Goal: Task Accomplishment & Management: Use online tool/utility

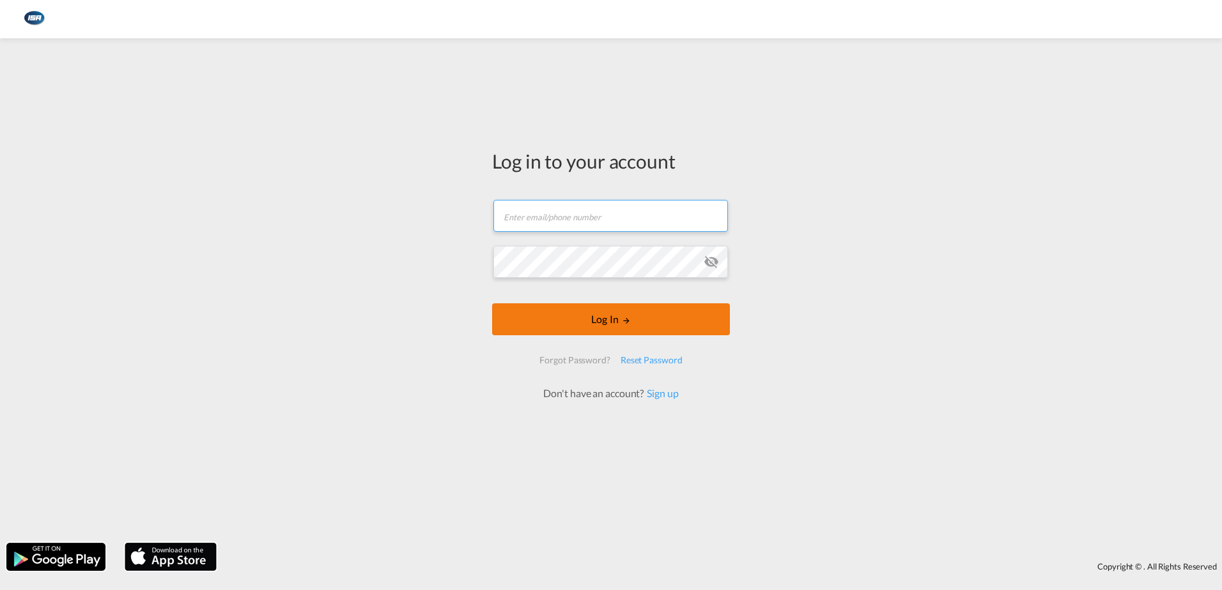
type input "[EMAIL_ADDRESS][DOMAIN_NAME]"
click at [572, 340] on form "[EMAIL_ADDRESS][DOMAIN_NAME] Email field is required Password field is required…" at bounding box center [611, 293] width 238 height 213
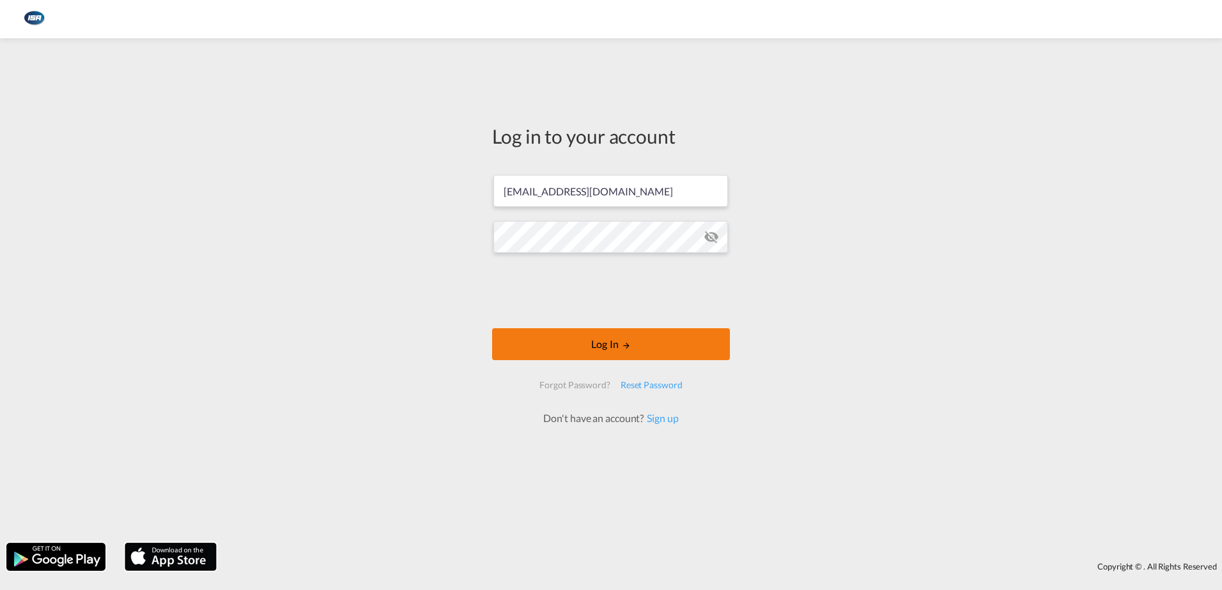
click at [614, 346] on button "Log In" at bounding box center [611, 344] width 238 height 32
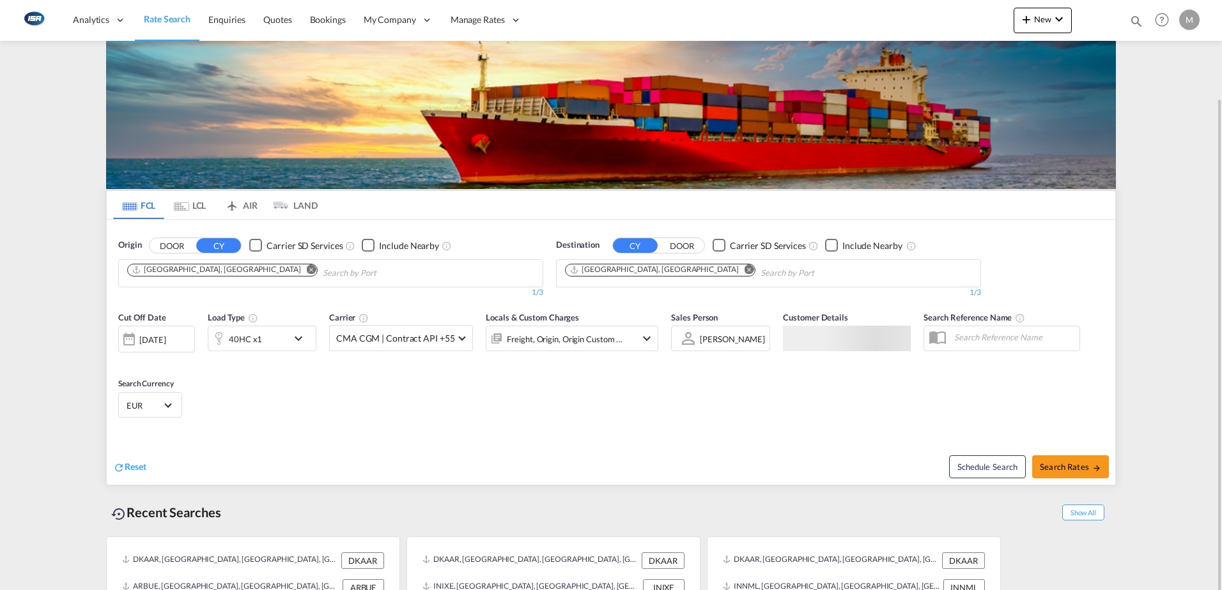
scroll to position [50, 0]
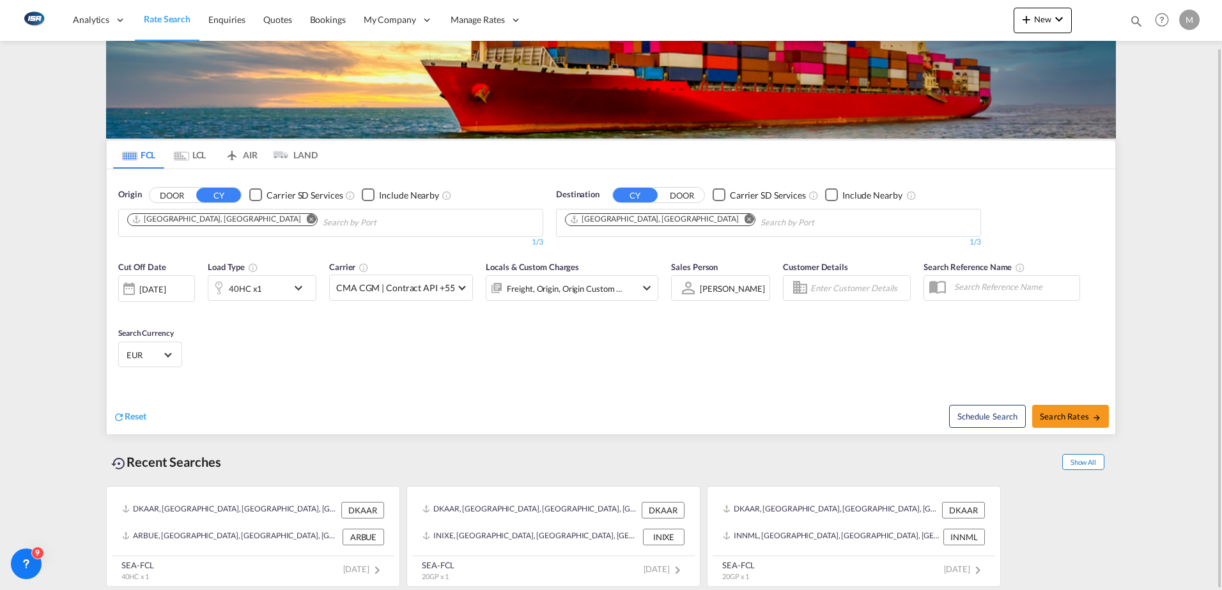
click at [1087, 461] on span "Show All" at bounding box center [1083, 462] width 42 height 16
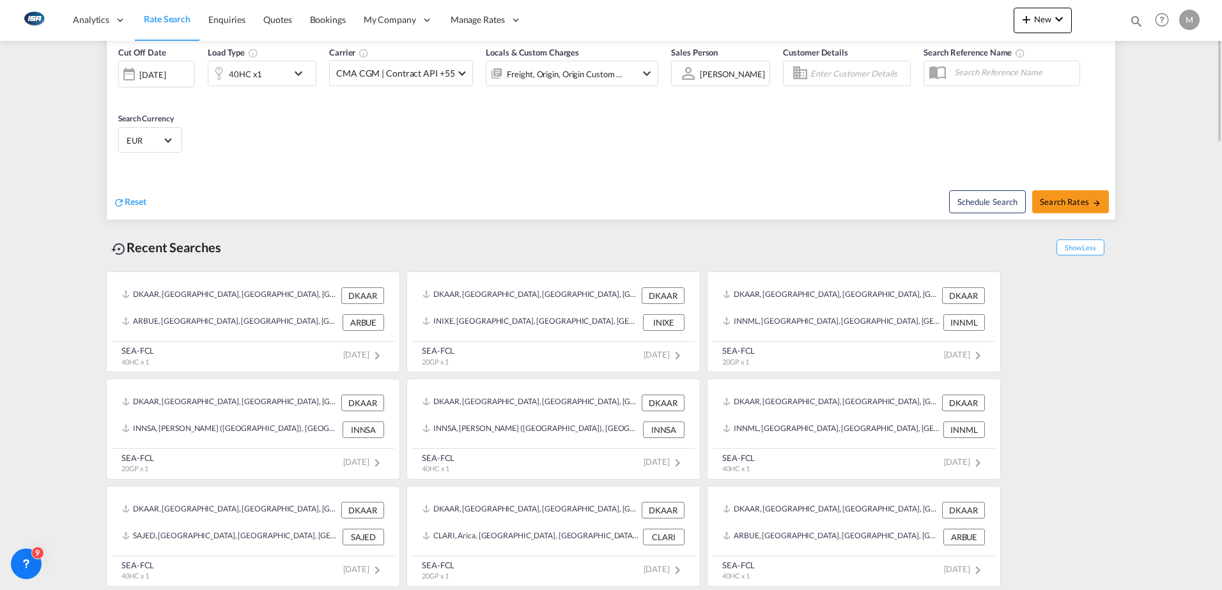
scroll to position [0, 0]
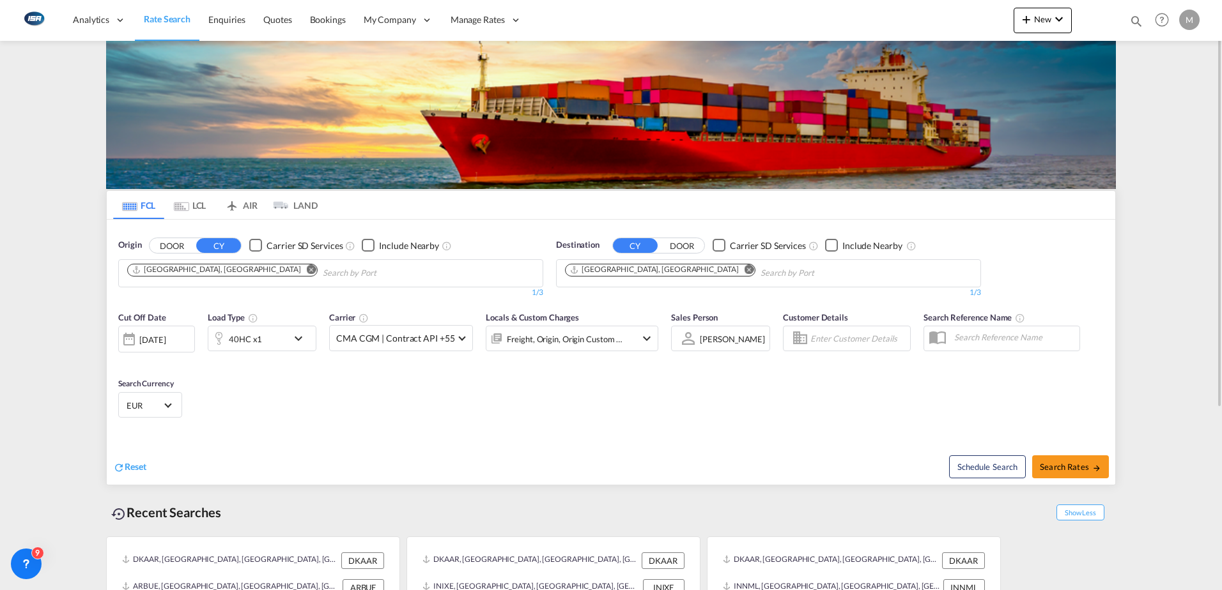
click at [744, 273] on md-icon "Remove" at bounding box center [749, 270] width 10 height 10
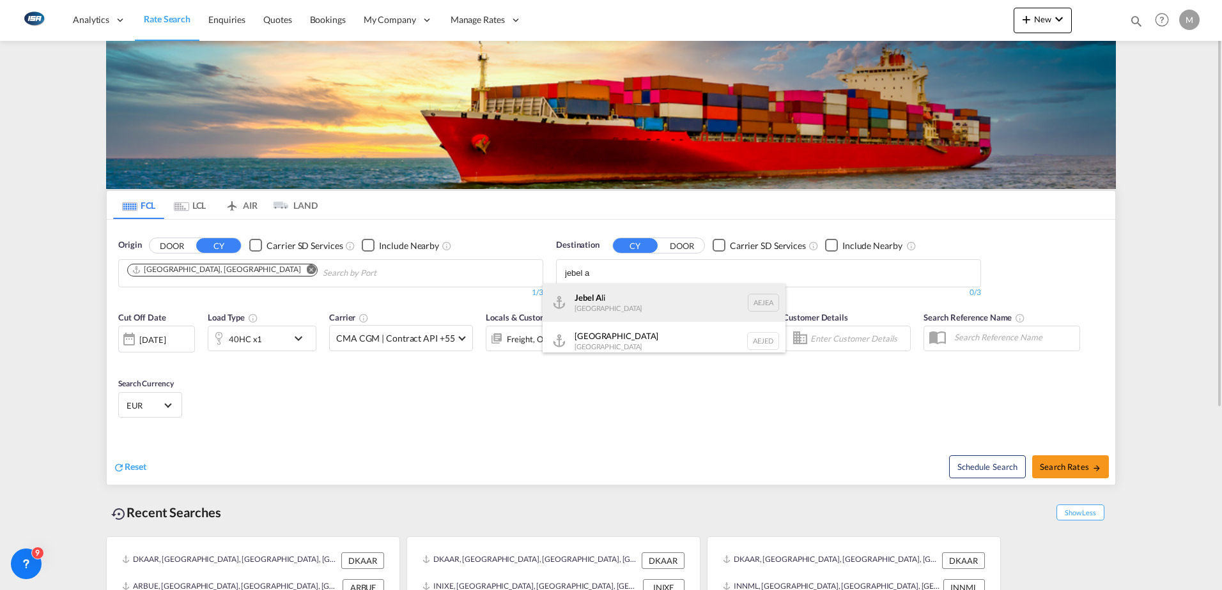
type input "jebel a"
click at [629, 303] on div "Jebel A li [GEOGRAPHIC_DATA] [GEOGRAPHIC_DATA]" at bounding box center [663, 303] width 243 height 38
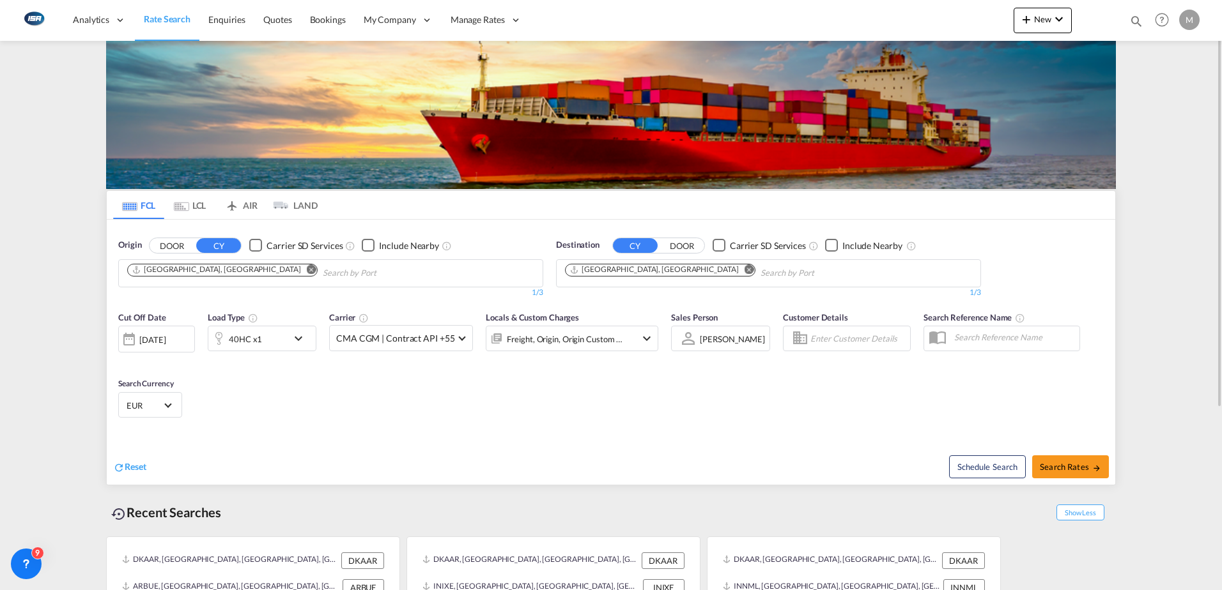
click at [142, 401] on span "EUR" at bounding box center [145, 406] width 36 height 12
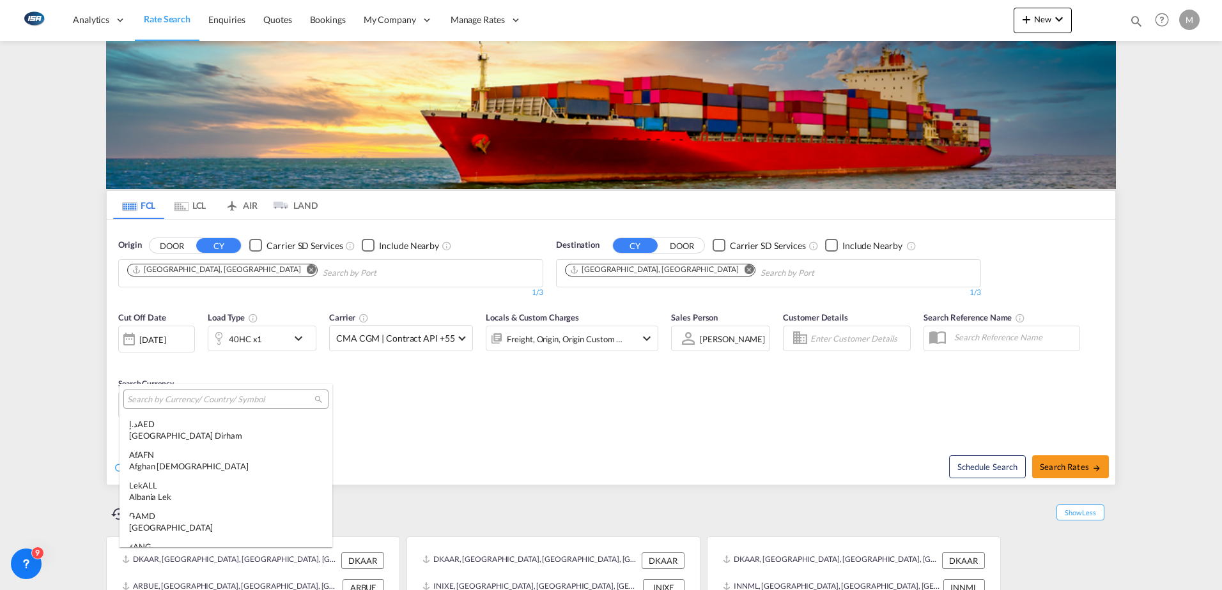
scroll to position [1283, 0]
click at [178, 399] on input "search" at bounding box center [220, 400] width 187 height 12
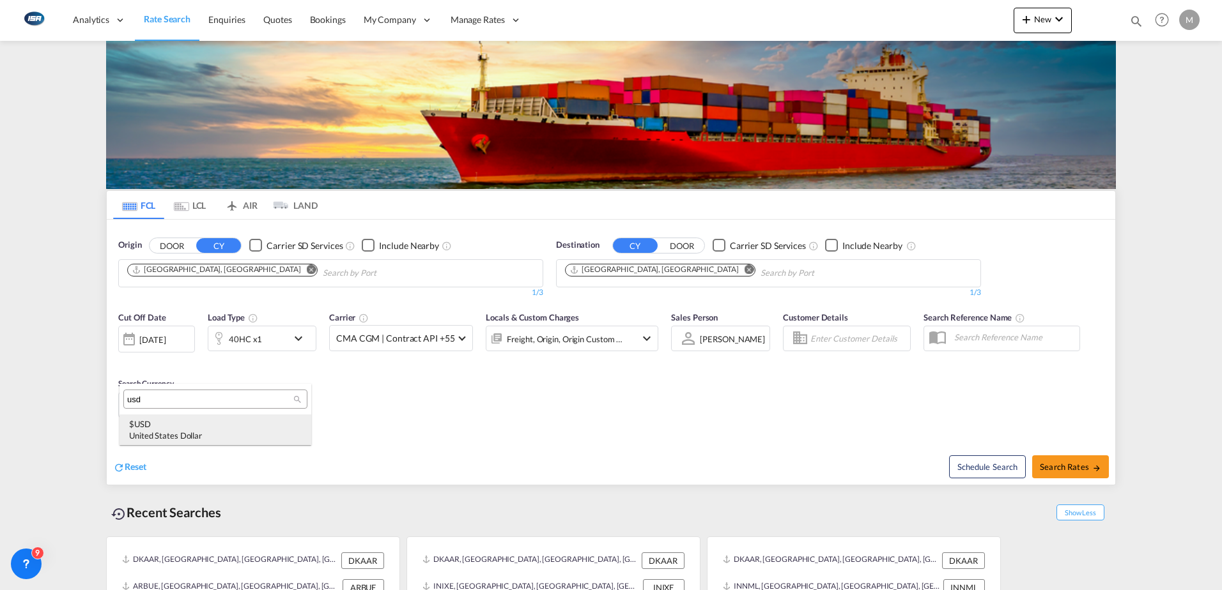
type input "usd"
click at [148, 423] on div "$ USD United States Dollar" at bounding box center [215, 430] width 173 height 23
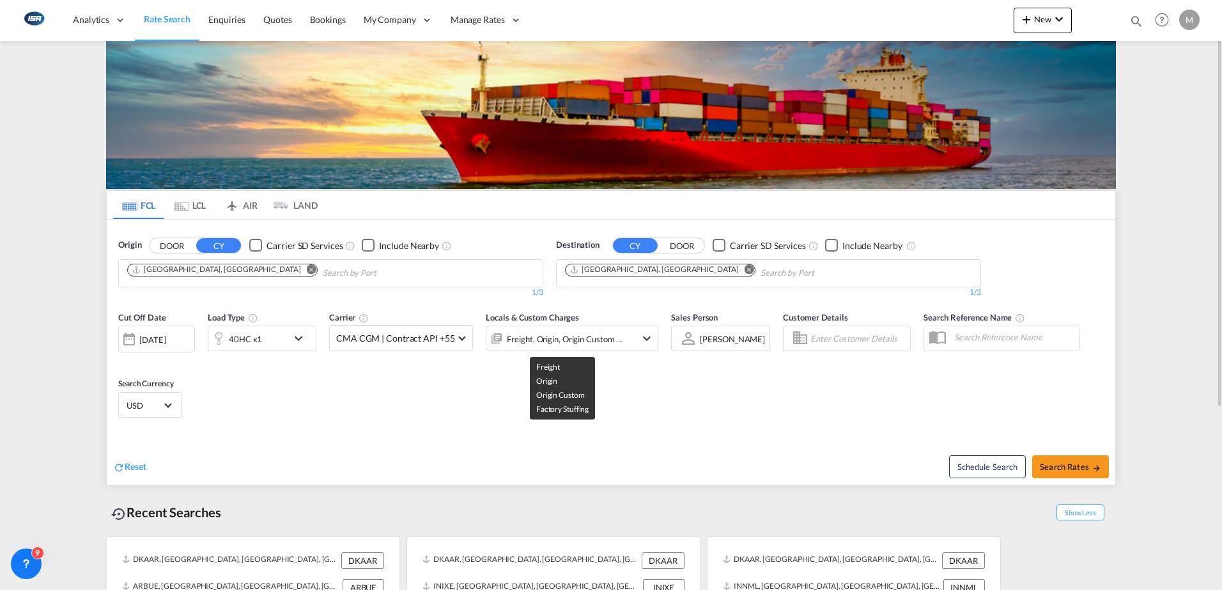
click at [539, 338] on div "Freight, Origin, Origin Custom +1" at bounding box center [565, 339] width 116 height 18
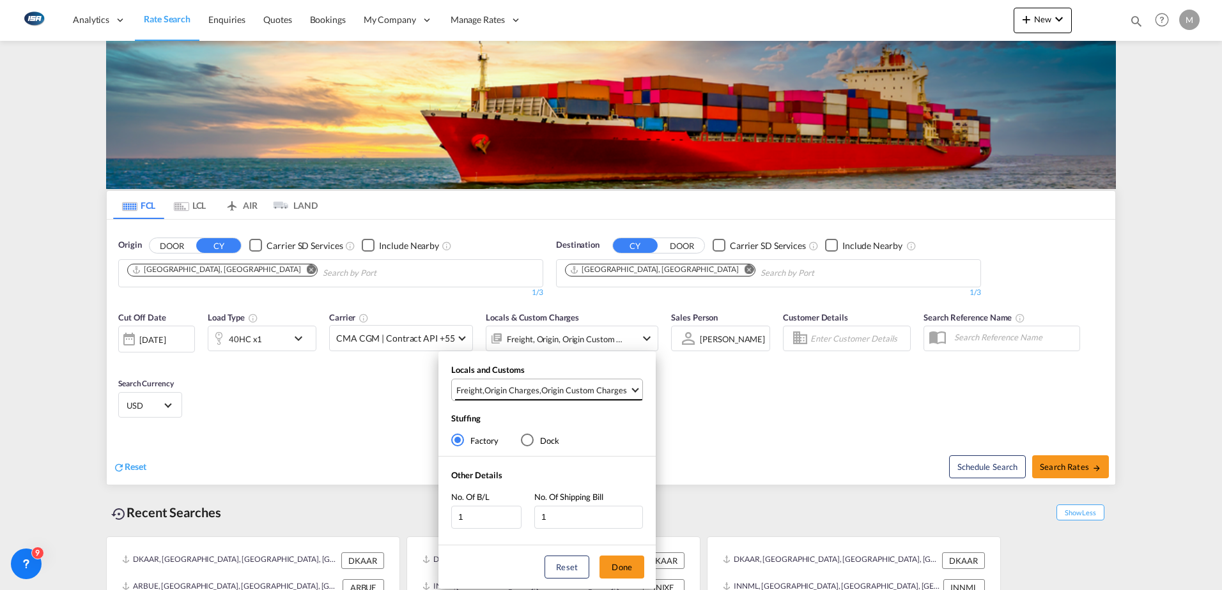
click at [542, 388] on div "Origin Custom Charges" at bounding box center [584, 391] width 86 height 12
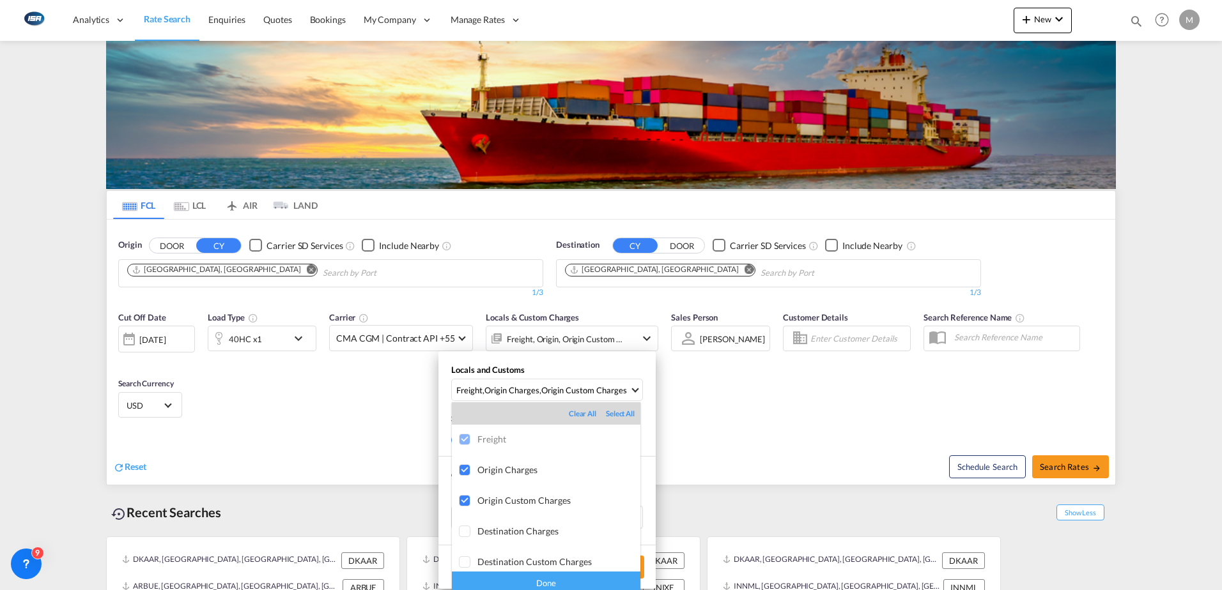
click at [792, 423] on md-backdrop at bounding box center [611, 295] width 1222 height 590
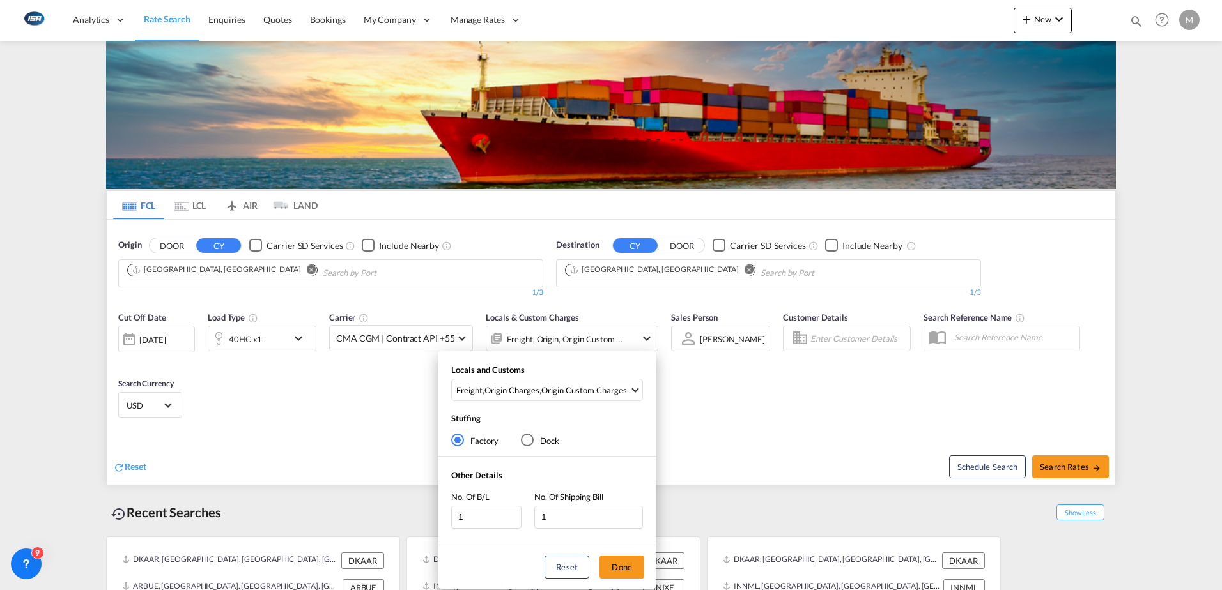
click at [1090, 465] on div "Locals and Customs Freight , Origin Charges , Origin Custom Charges Stuffing Fa…" at bounding box center [611, 295] width 1222 height 590
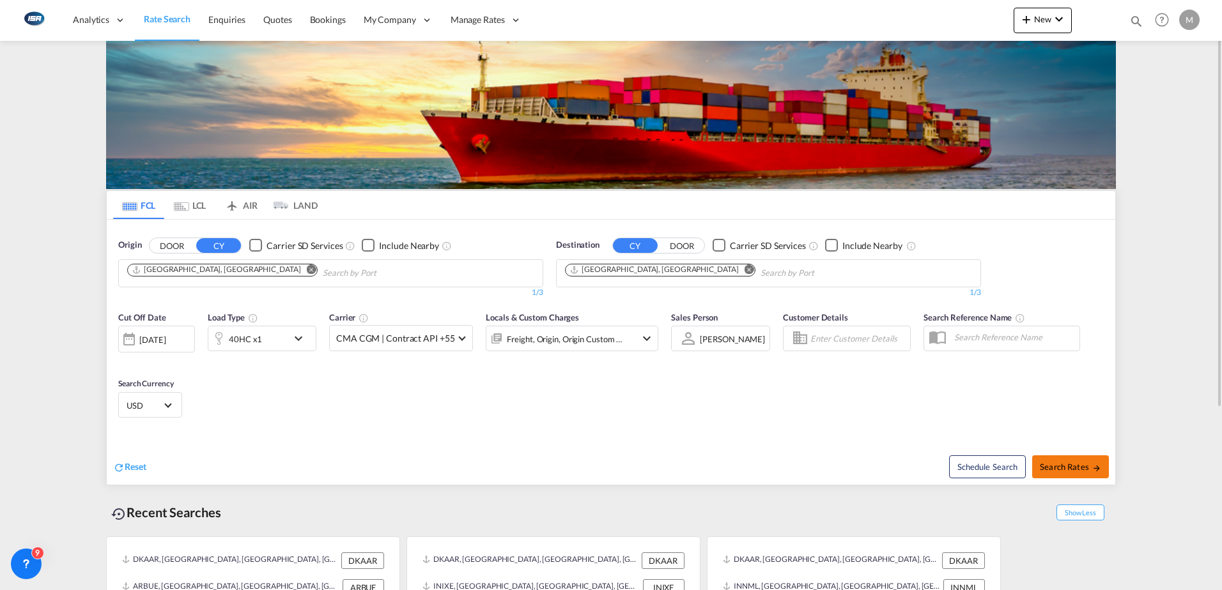
click at [1090, 465] on span "Search Rates" at bounding box center [1070, 467] width 61 height 10
type input "DKAAR to AEJEA / [DATE]"
